Goal: Task Accomplishment & Management: Manage account settings

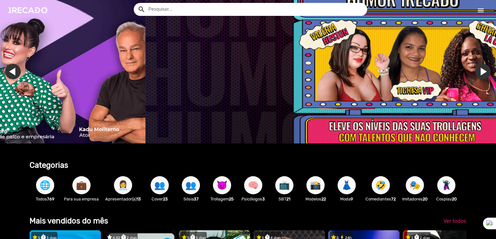
scroll to position [0, 1472]
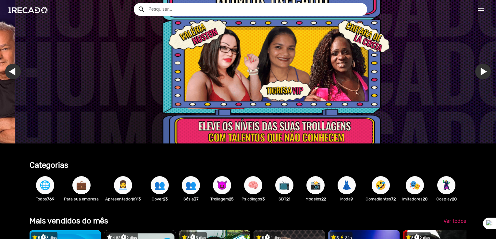
click at [332, 145] on div "Gallery" at bounding box center [263, 78] width 496 height 156
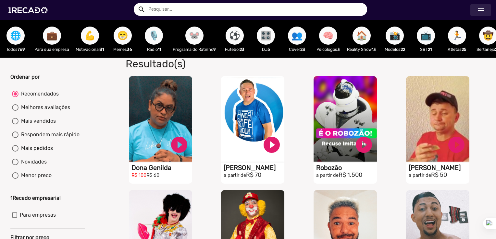
click at [478, 9] on mat-icon "menu" at bounding box center [481, 10] width 8 height 8
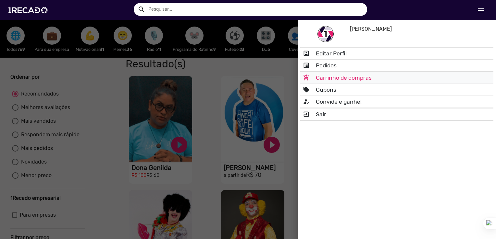
click at [365, 77] on link "add_shopping_cart Carrinho de compras" at bounding box center [396, 78] width 193 height 12
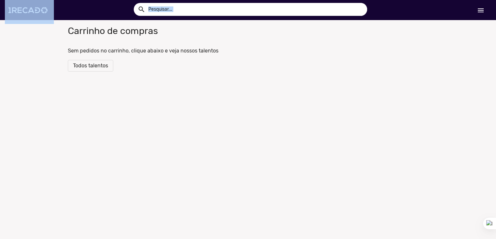
drag, startPoint x: 477, startPoint y: 4, endPoint x: 477, endPoint y: 7, distance: 3.6
click at [477, 7] on div "arrow_back Finalizar Pedido search menu" at bounding box center [248, 10] width 486 height 20
click at [477, 7] on mat-icon "menu" at bounding box center [481, 10] width 8 height 8
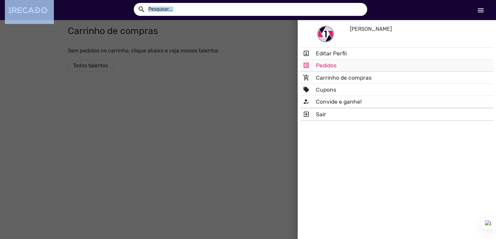
click at [338, 60] on link "list_alt Pedidos" at bounding box center [396, 66] width 193 height 12
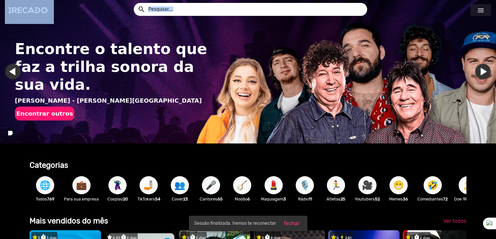
click at [483, 11] on mat-icon "menu" at bounding box center [481, 10] width 8 height 8
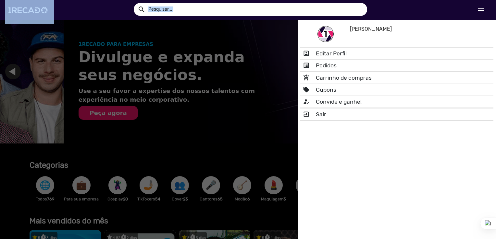
scroll to position [0, 491]
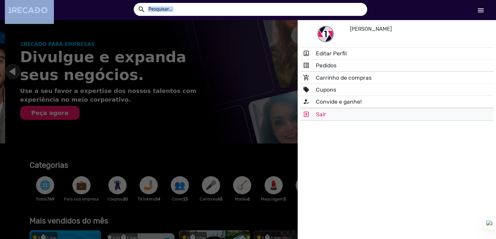
click at [341, 117] on link "exit_to_app Sair" at bounding box center [396, 115] width 193 height 12
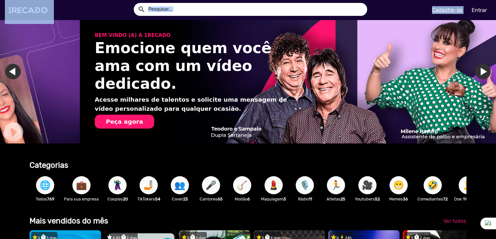
scroll to position [0, 981]
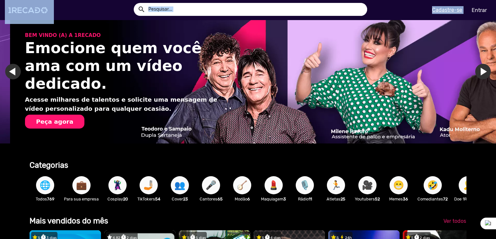
click at [476, 10] on link "Entrar" at bounding box center [479, 10] width 24 height 11
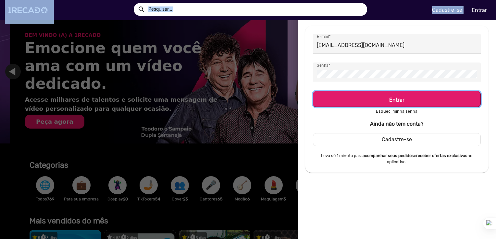
click at [389, 94] on h5 "Entrar" at bounding box center [397, 98] width 156 height 9
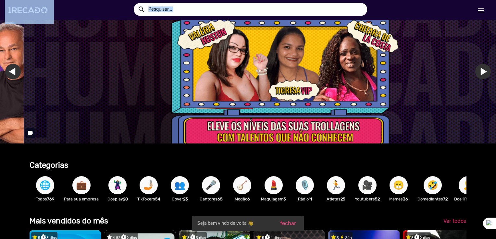
scroll to position [0, 1472]
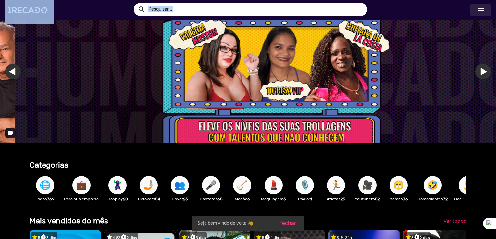
click at [478, 10] on mat-icon "menu" at bounding box center [481, 10] width 8 height 8
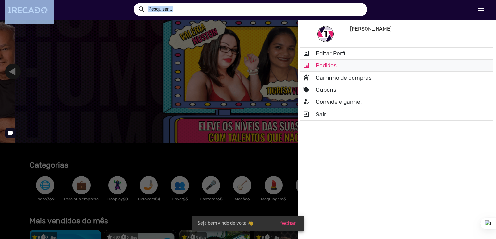
click at [357, 65] on link "list_alt Pedidos" at bounding box center [396, 66] width 193 height 12
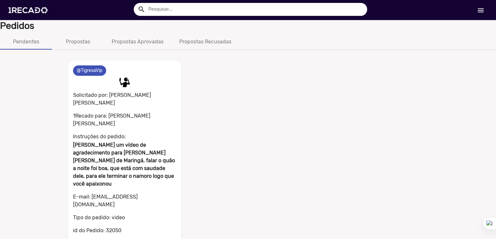
click at [302, 185] on div "0 @TigresaVip 0 Solicitado por: [PERSON_NAME] [PERSON_NAME] 1Recado para: [PERS…" at bounding box center [248, 178] width 370 height 250
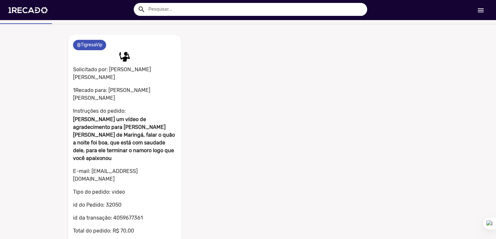
scroll to position [31, 0]
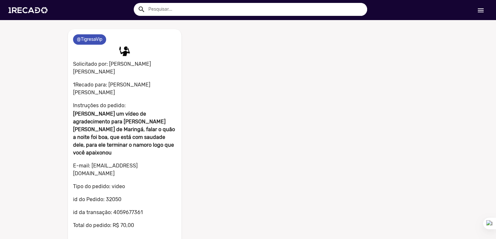
click at [235, 126] on div "0 @TigresaVip 0 Solicitado por: [PERSON_NAME] [PERSON_NAME] 1Recado para: [PERS…" at bounding box center [248, 236] width 370 height 431
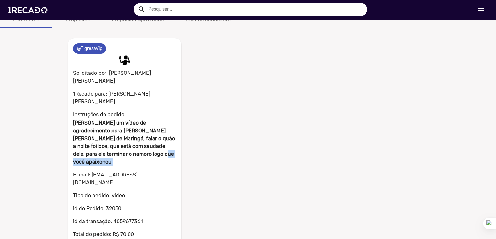
scroll to position [0, 0]
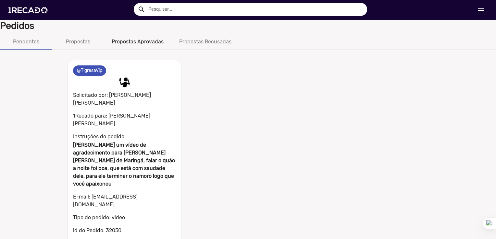
click at [149, 43] on div "Propostas Aprovadas" at bounding box center [138, 42] width 52 height 8
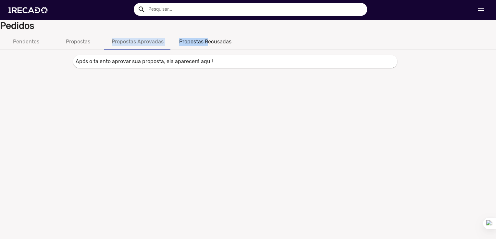
drag, startPoint x: 207, startPoint y: 41, endPoint x: 101, endPoint y: 46, distance: 105.9
click at [101, 46] on div "Pendentes Propostas Propostas Aprovadas Propostas Recusadas" at bounding box center [248, 42] width 496 height 16
drag, startPoint x: 101, startPoint y: 46, endPoint x: 91, endPoint y: 45, distance: 9.8
click at [91, 45] on div "Propostas" at bounding box center [78, 42] width 52 height 16
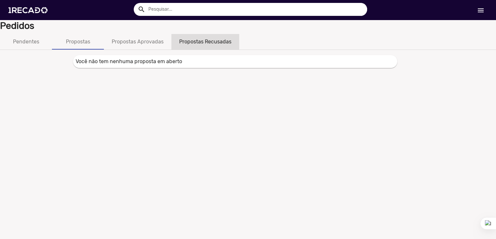
click at [217, 47] on div "Propostas Recusadas" at bounding box center [205, 42] width 68 height 16
